Goal: Entertainment & Leisure: Consume media (video, audio)

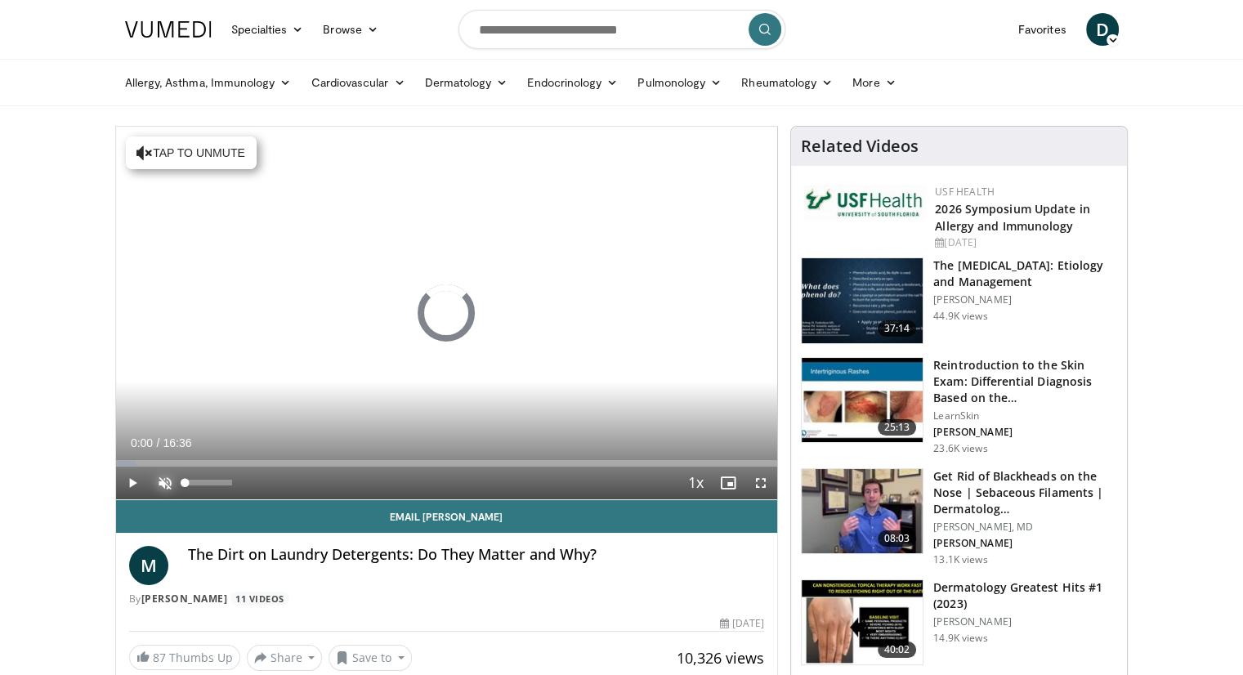
click at [159, 482] on span "Video Player" at bounding box center [165, 483] width 33 height 33
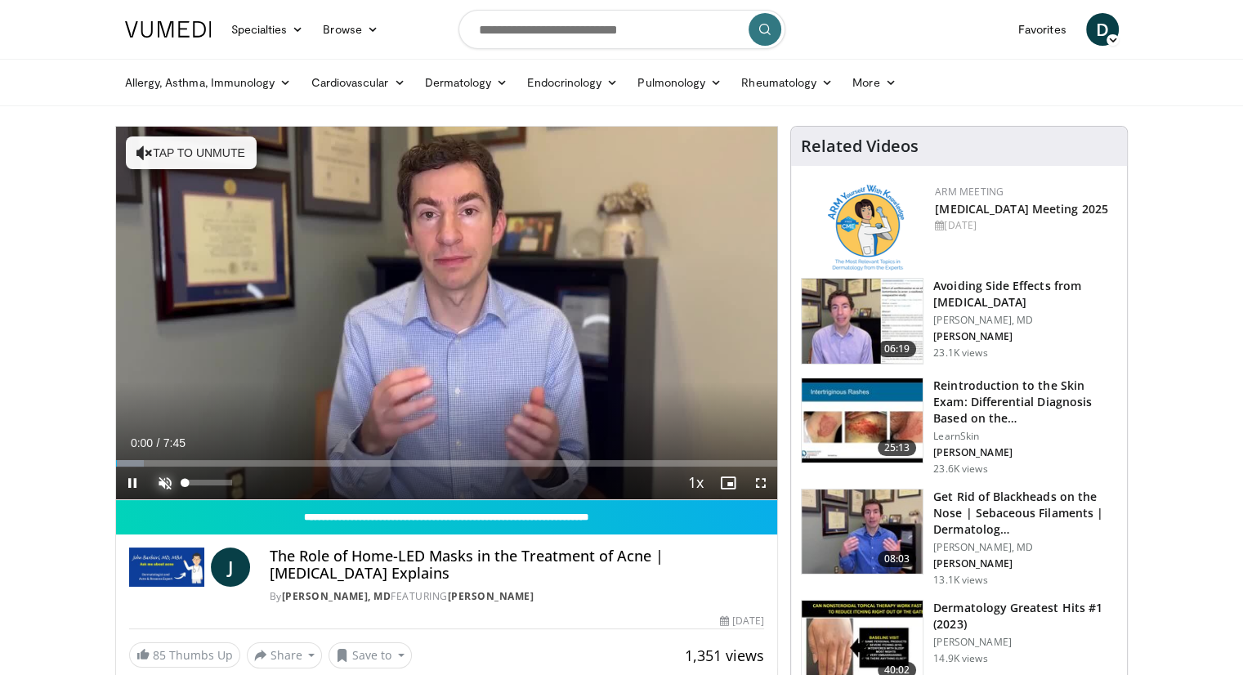
click at [162, 486] on span "Video Player" at bounding box center [165, 483] width 33 height 33
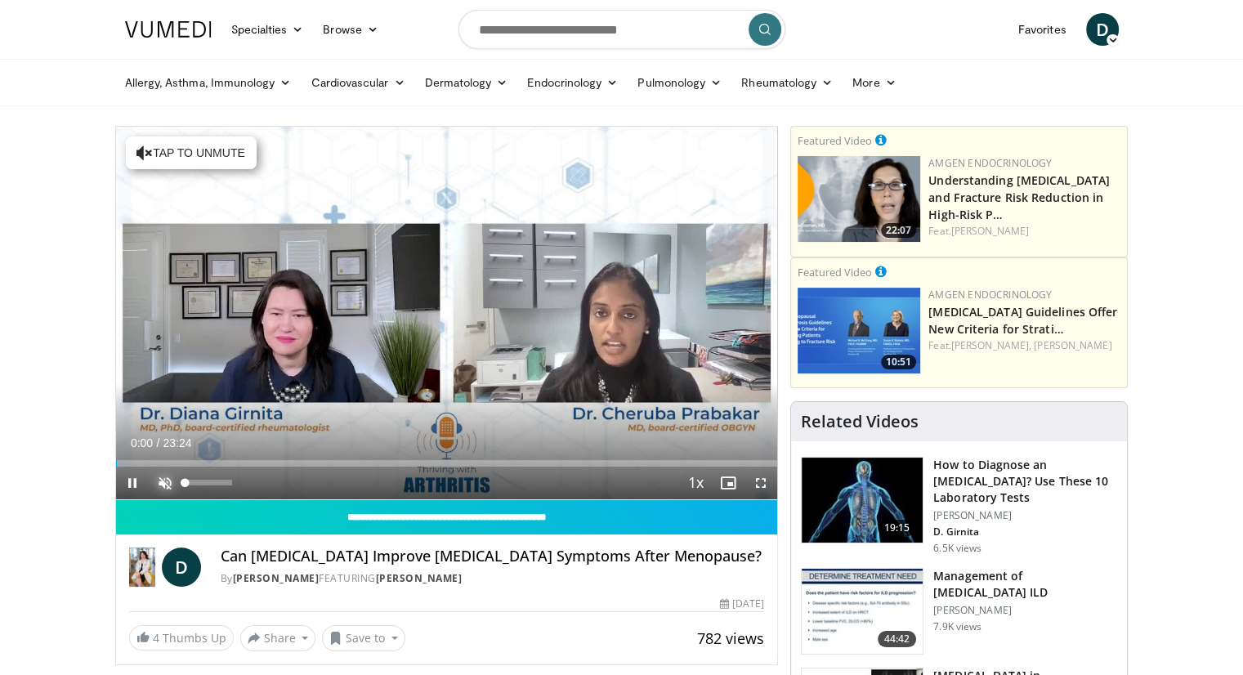
click at [168, 484] on span "Video Player" at bounding box center [165, 483] width 33 height 33
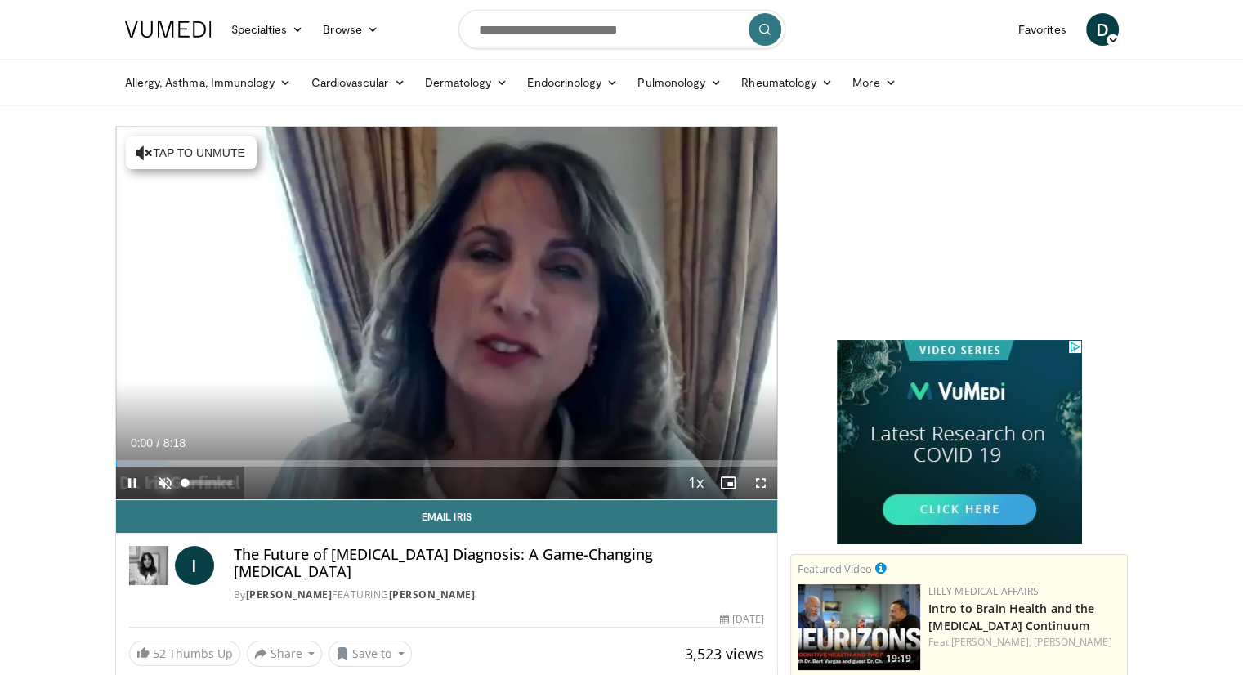
click at [168, 484] on span "Video Player" at bounding box center [165, 483] width 33 height 33
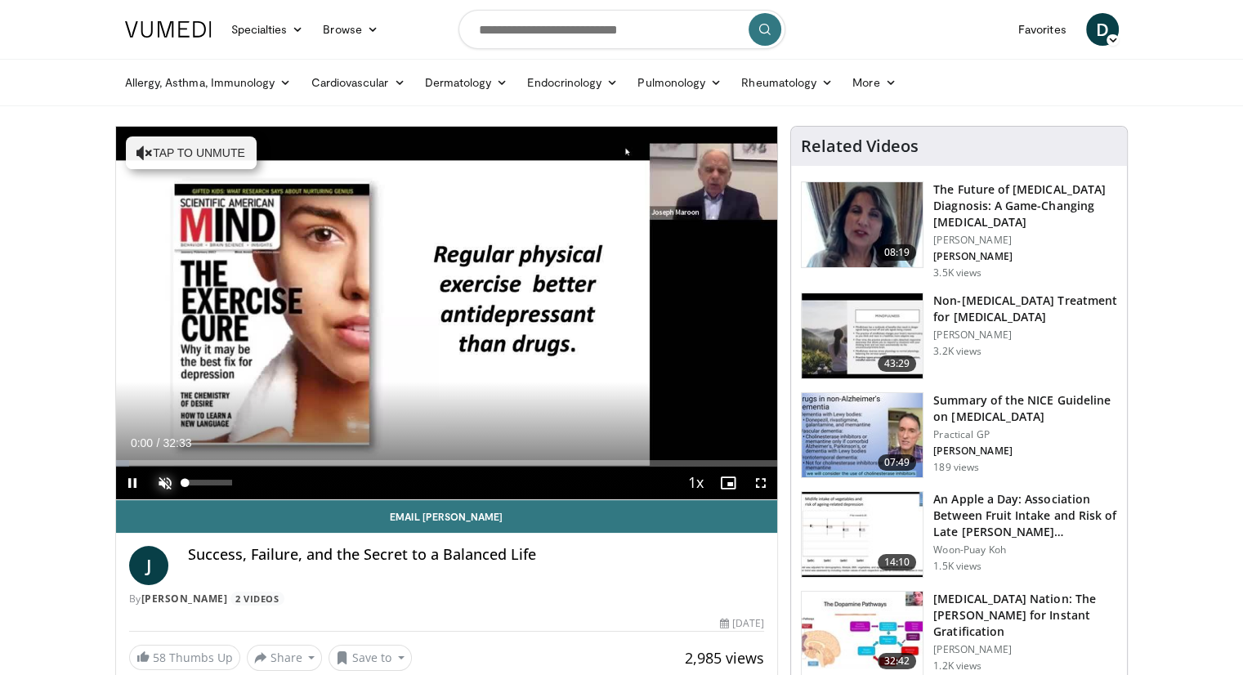
click at [167, 483] on span "Video Player" at bounding box center [165, 483] width 33 height 33
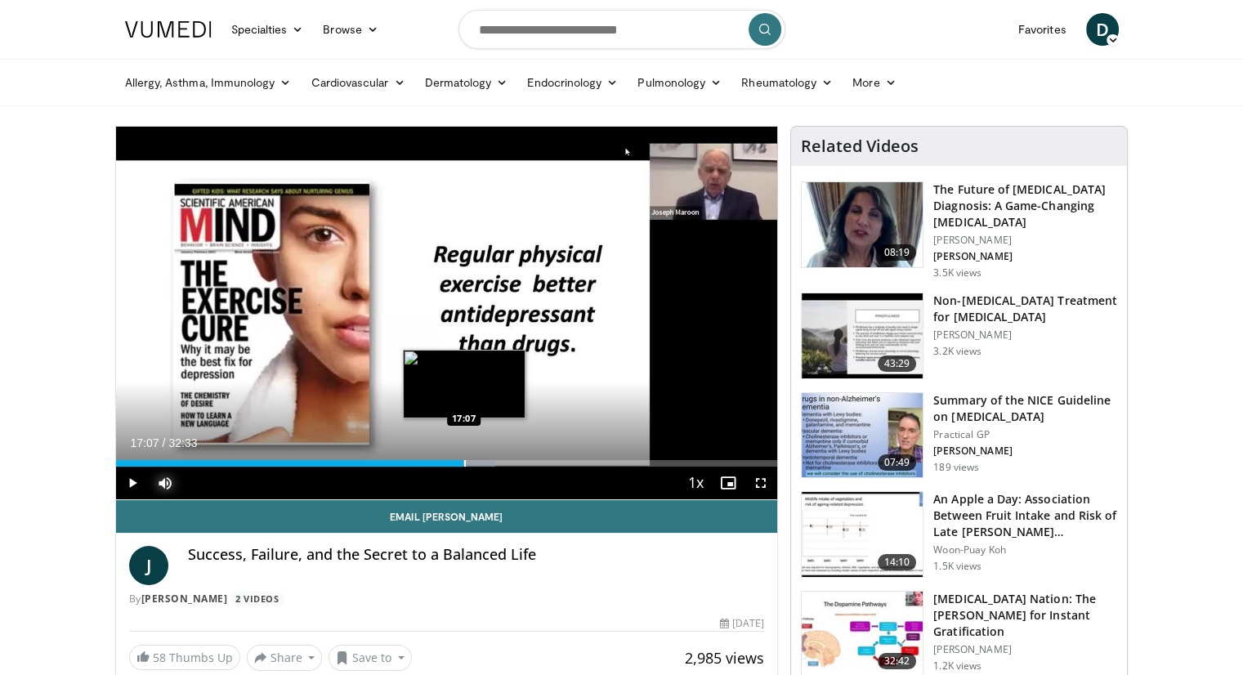
click at [464, 464] on div "Progress Bar" at bounding box center [465, 463] width 2 height 7
click at [459, 465] on div "Progress Bar" at bounding box center [460, 463] width 2 height 7
